Goal: Use online tool/utility: Use online tool/utility

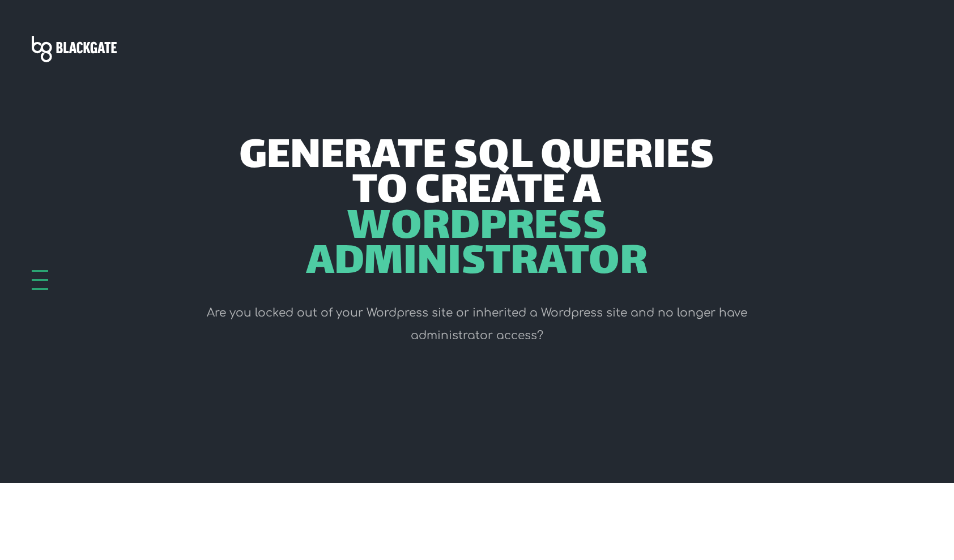
scroll to position [227, 0]
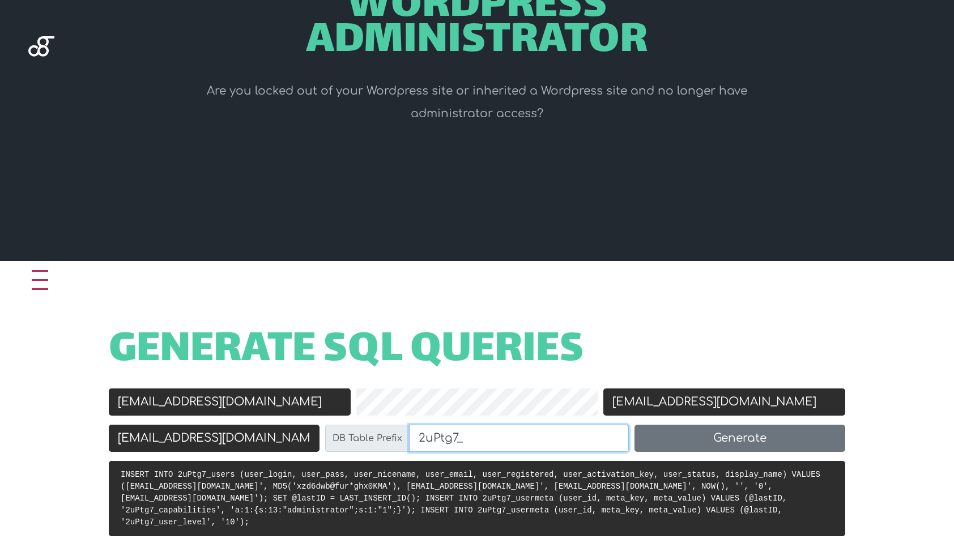
drag, startPoint x: 492, startPoint y: 440, endPoint x: 278, endPoint y: 442, distance: 214.1
click at [278, 442] on div "Email charl@handmade.co.za DB Table Prefix 2uPtg7_ Generate" at bounding box center [477, 443] width 742 height 36
type input "mxmFQRc8_"
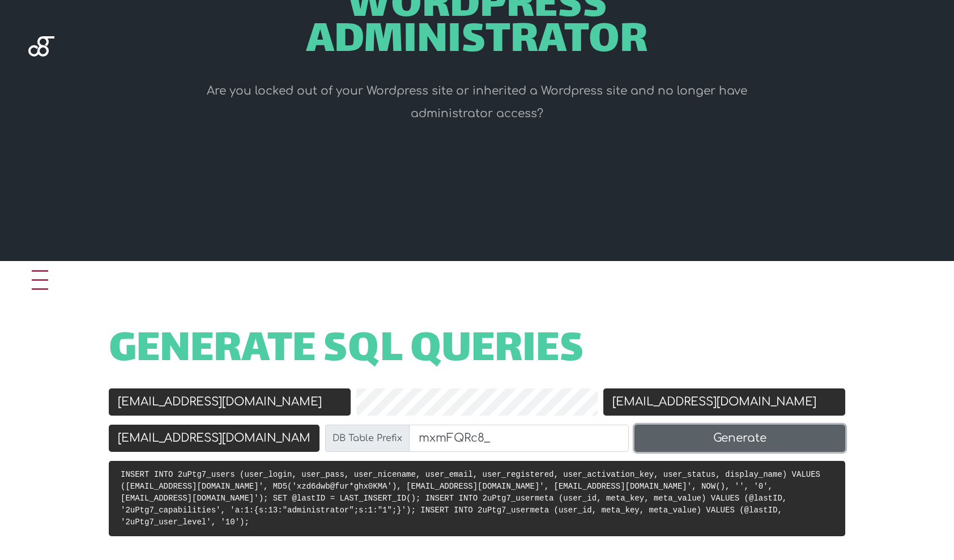
click at [734, 438] on button "Generate" at bounding box center [739, 438] width 211 height 27
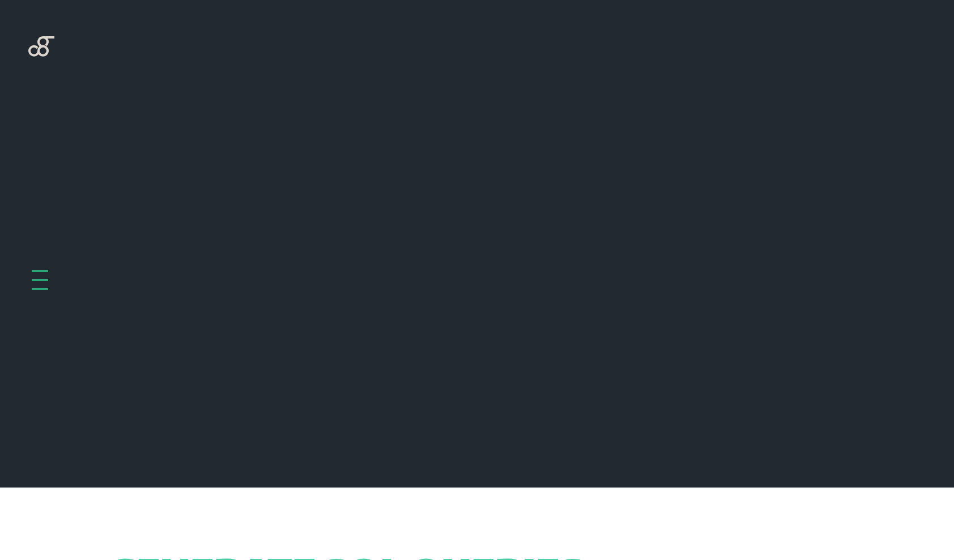
scroll to position [487, 0]
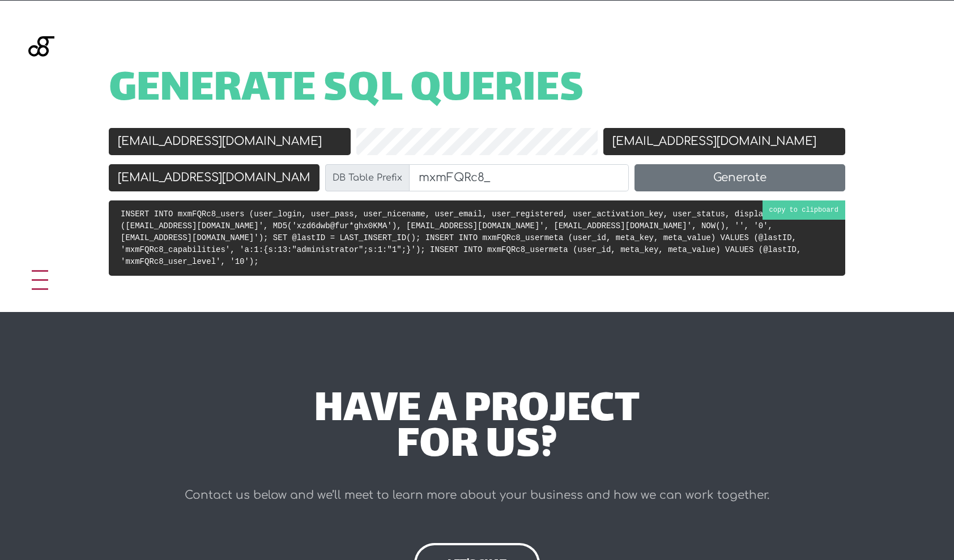
click at [602, 226] on code "INSERT INTO mxmFQRc8_users (user_login, user_pass, user_nicename, user_email, u…" at bounding box center [475, 238] width 709 height 57
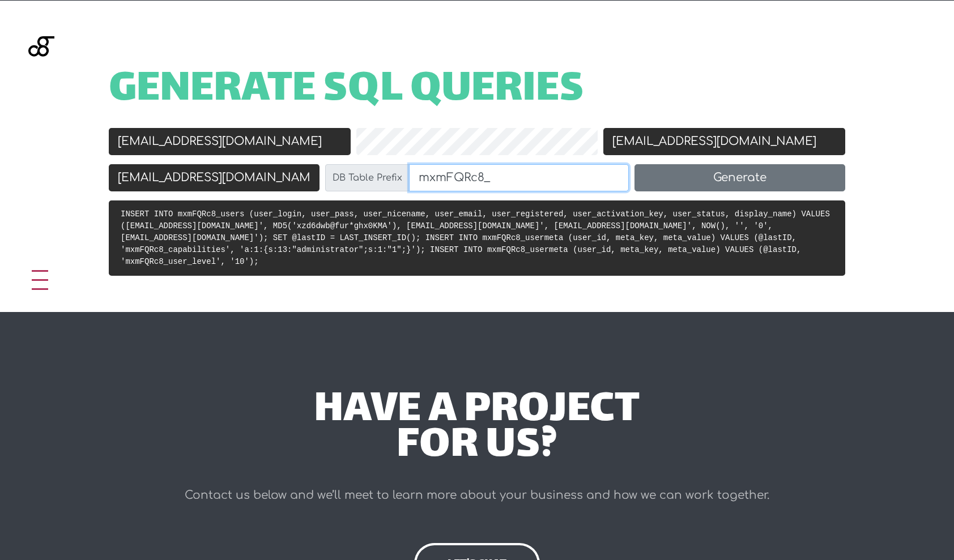
click at [476, 174] on input "mxmFQRc8_" at bounding box center [519, 177] width 220 height 27
type input "mxmFQRC8_"
click at [619, 71] on div "Generate SQL Queries Username [EMAIL_ADDRESS][DOMAIN_NAME] Password Display Nam…" at bounding box center [477, 157] width 954 height 312
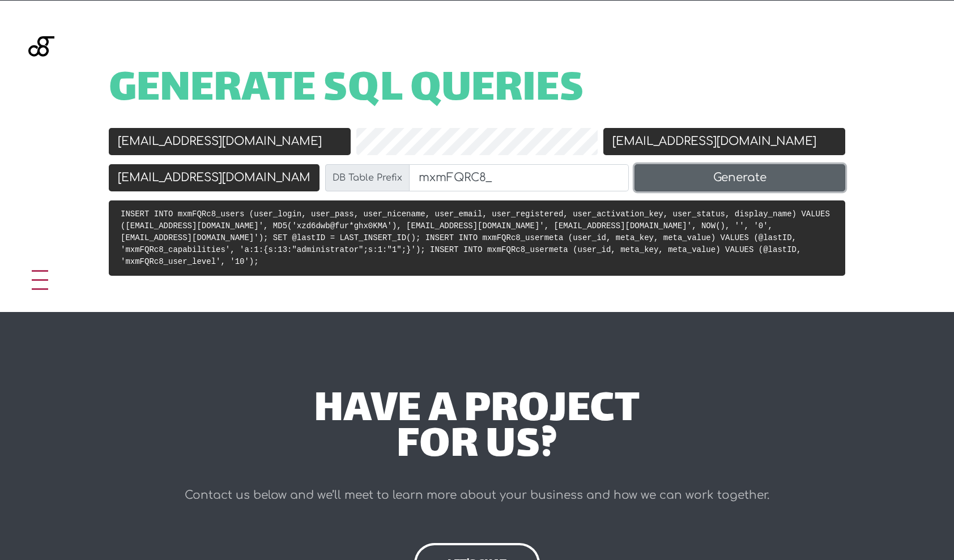
click at [680, 184] on button "Generate" at bounding box center [739, 177] width 211 height 27
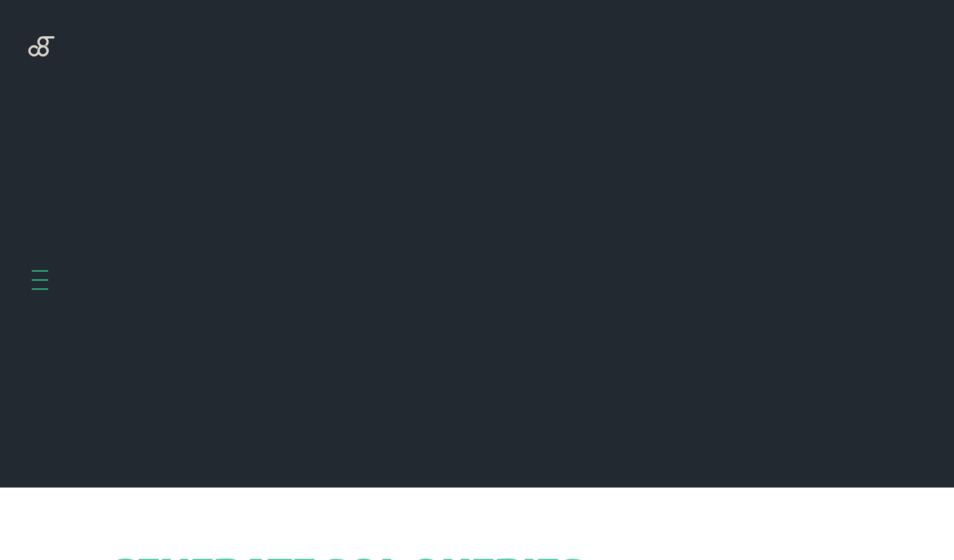
scroll to position [487, 0]
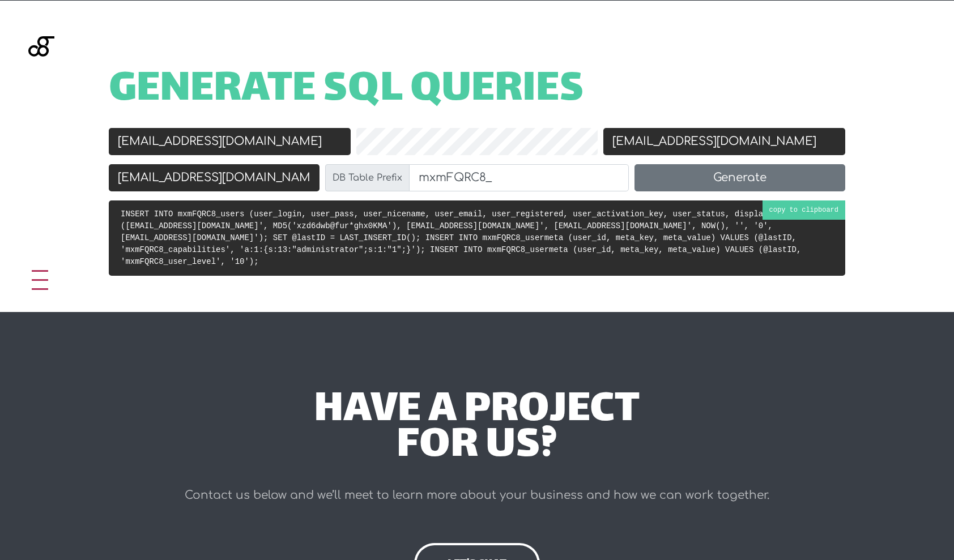
click at [663, 227] on code "INSERT INTO mxmFQRC8_users (user_login, user_pass, user_nicename, user_email, u…" at bounding box center [475, 238] width 709 height 57
